Goal: Information Seeking & Learning: Learn about a topic

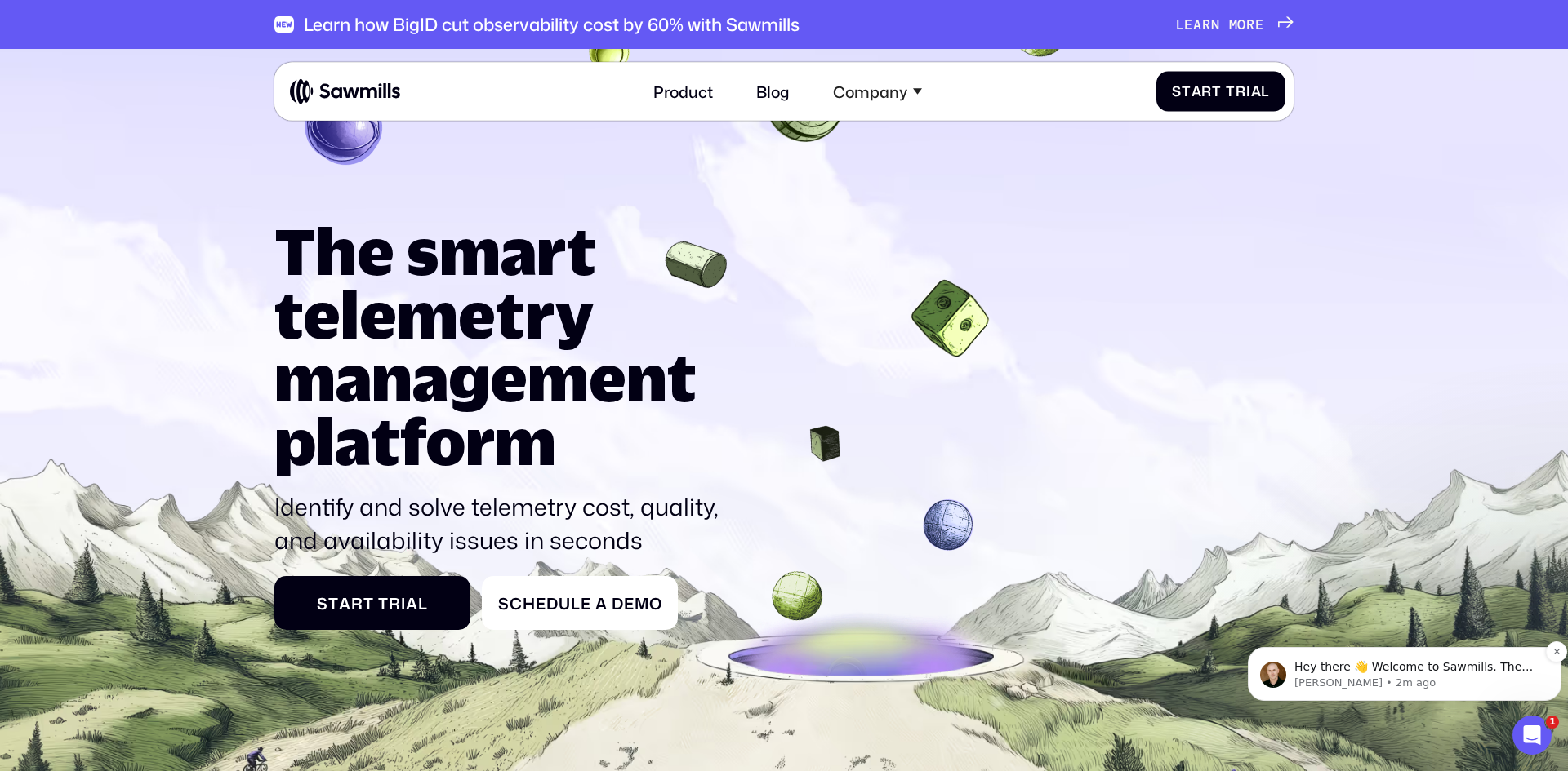
click at [1441, 681] on p "Winston • 2m ago" at bounding box center [1417, 683] width 246 height 14
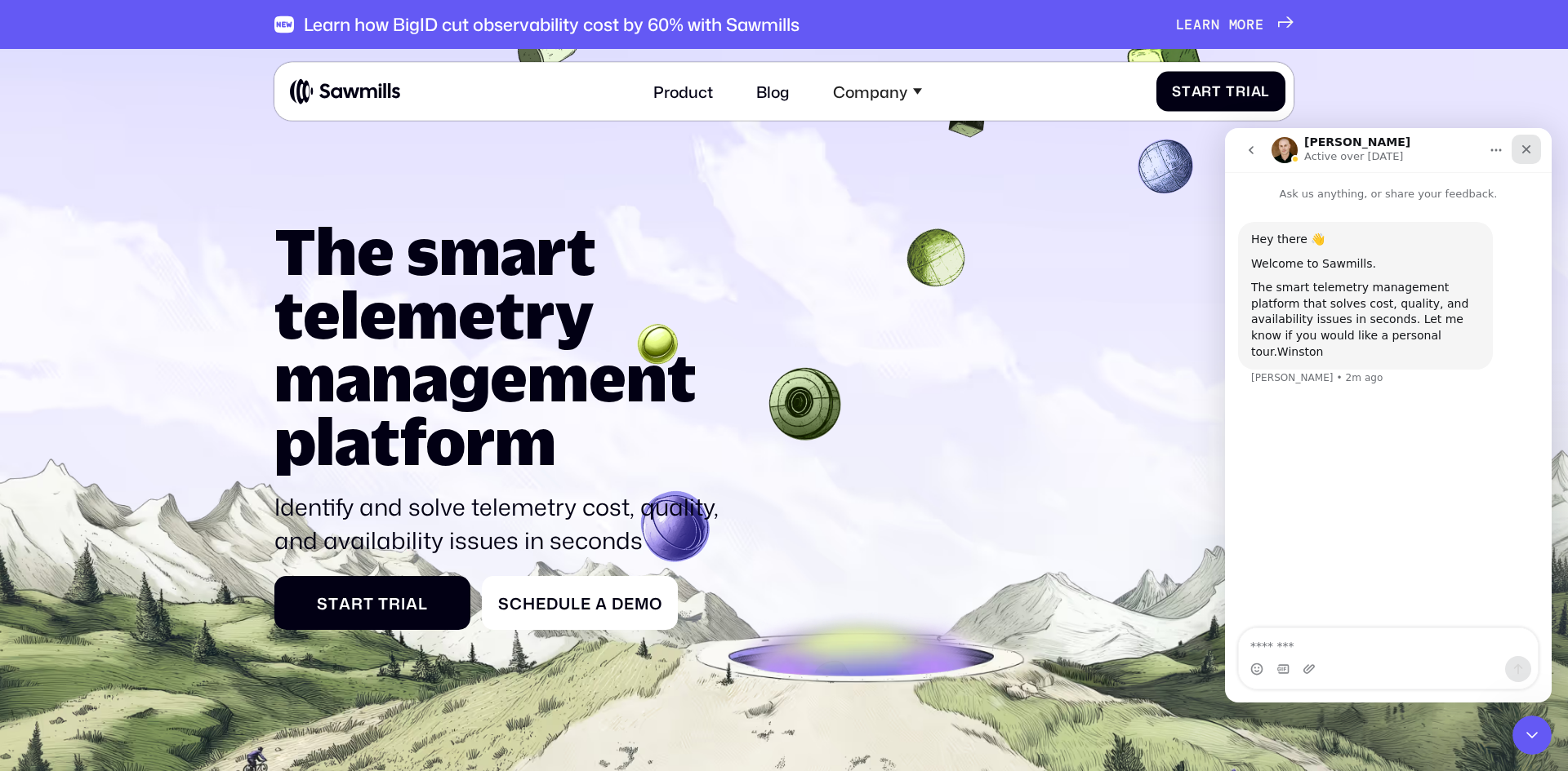
click at [1524, 147] on icon "Close" at bounding box center [1526, 149] width 9 height 9
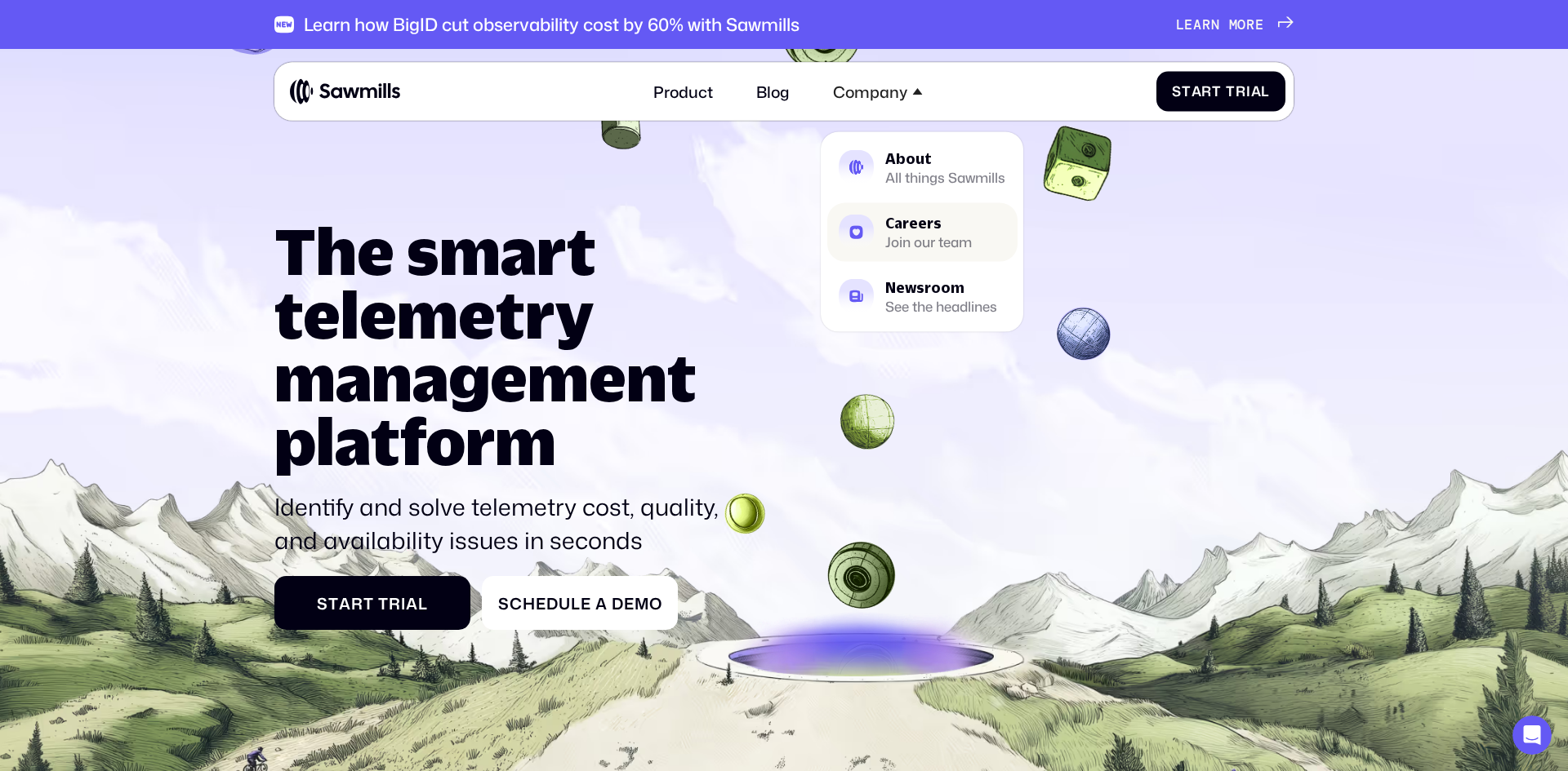
click at [921, 215] on div "Careers" at bounding box center [928, 222] width 87 height 13
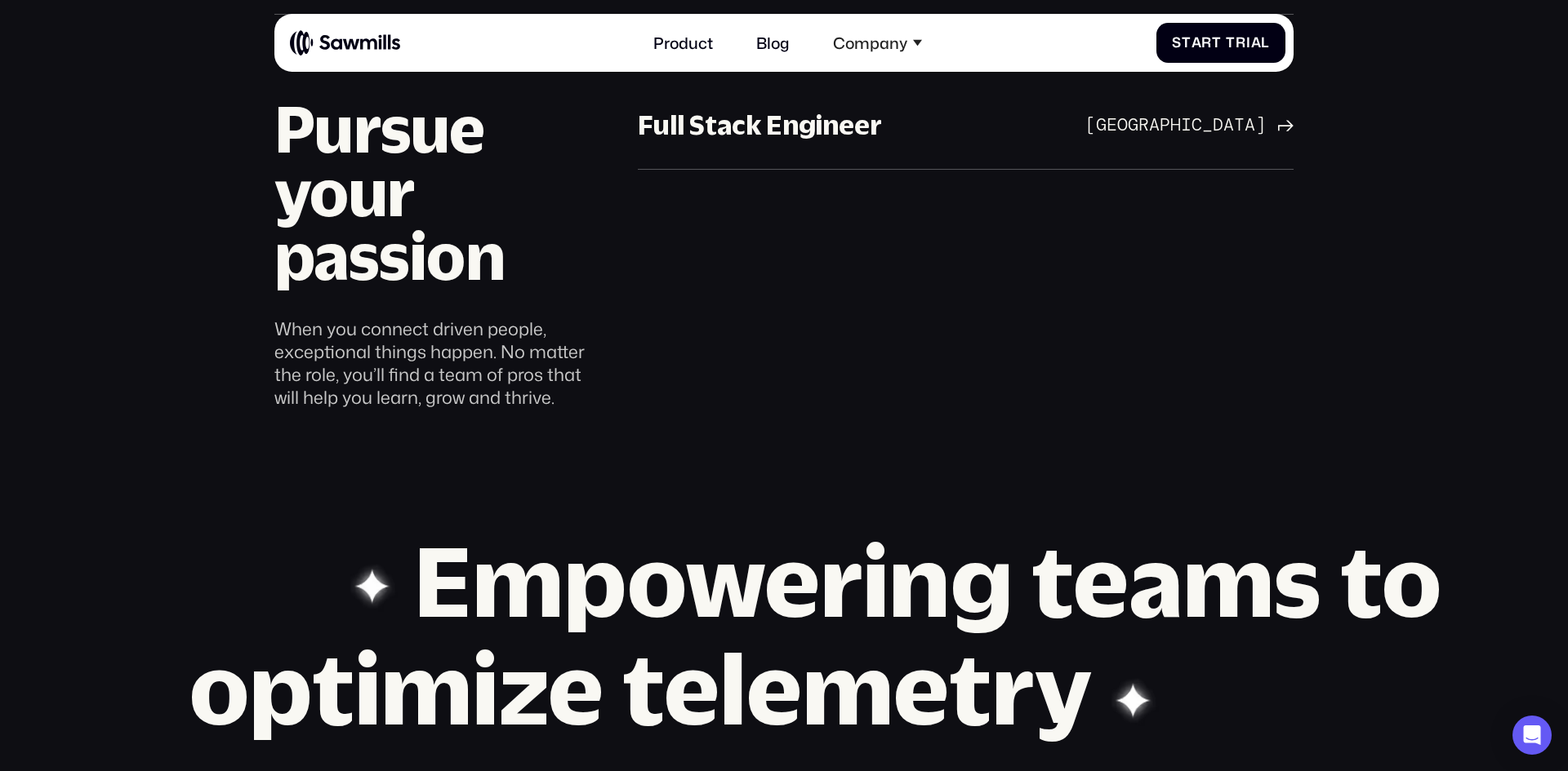
scroll to position [1347, 0]
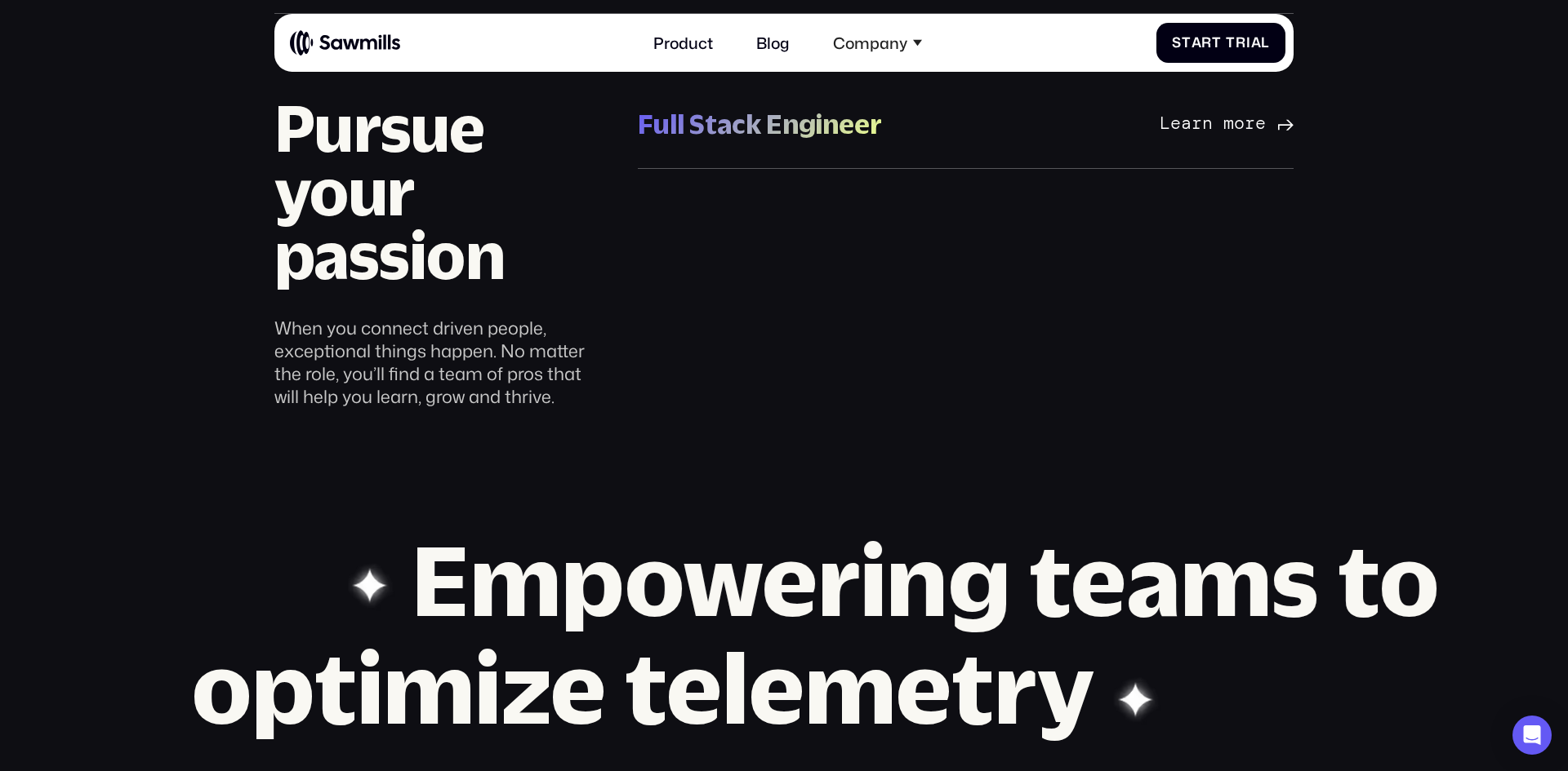
click at [737, 137] on div "Full Stack Engineer" at bounding box center [760, 124] width 244 height 35
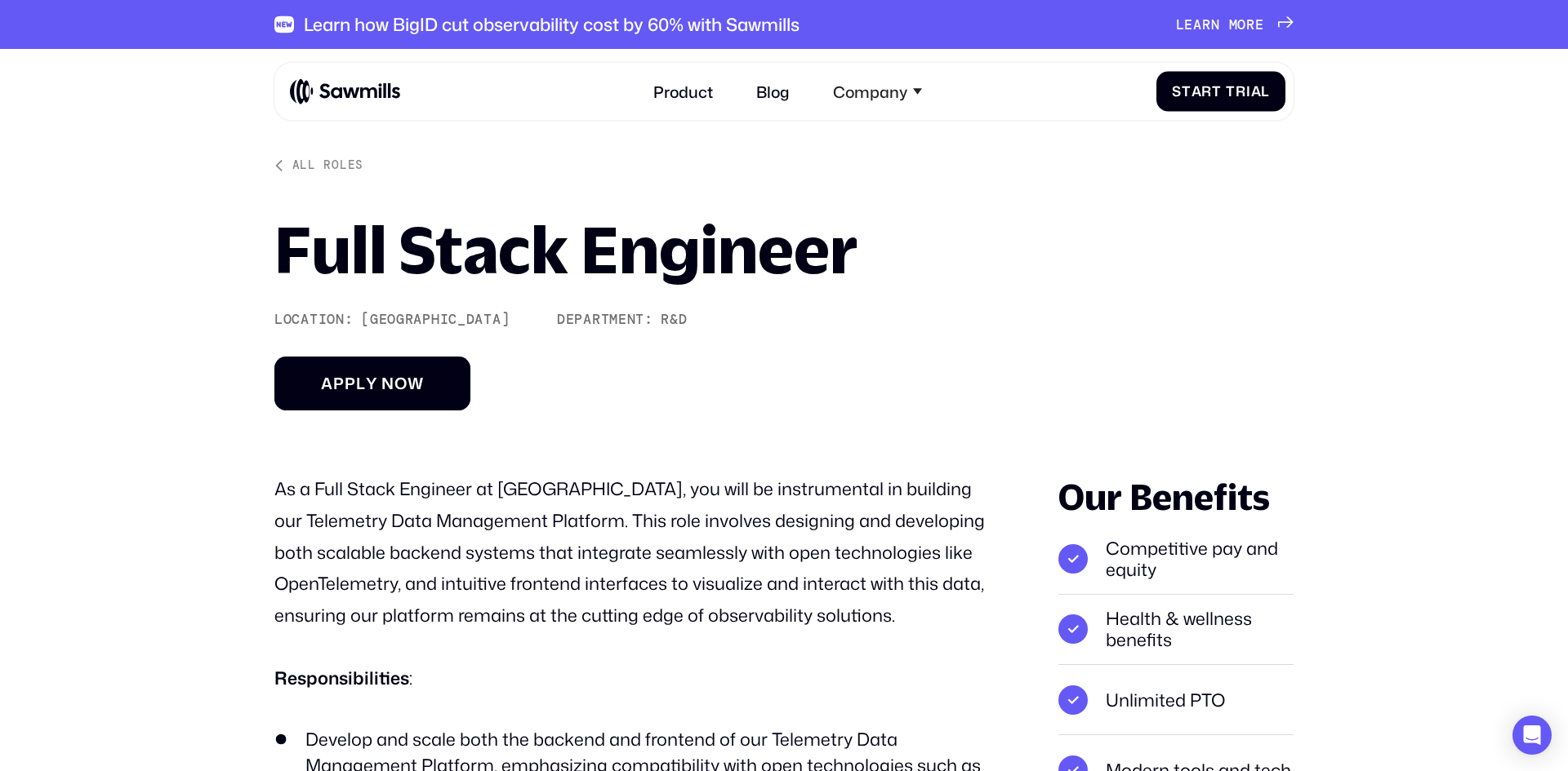
click at [406, 374] on span "o" at bounding box center [401, 364] width 13 height 19
